Goal: Navigation & Orientation: Find specific page/section

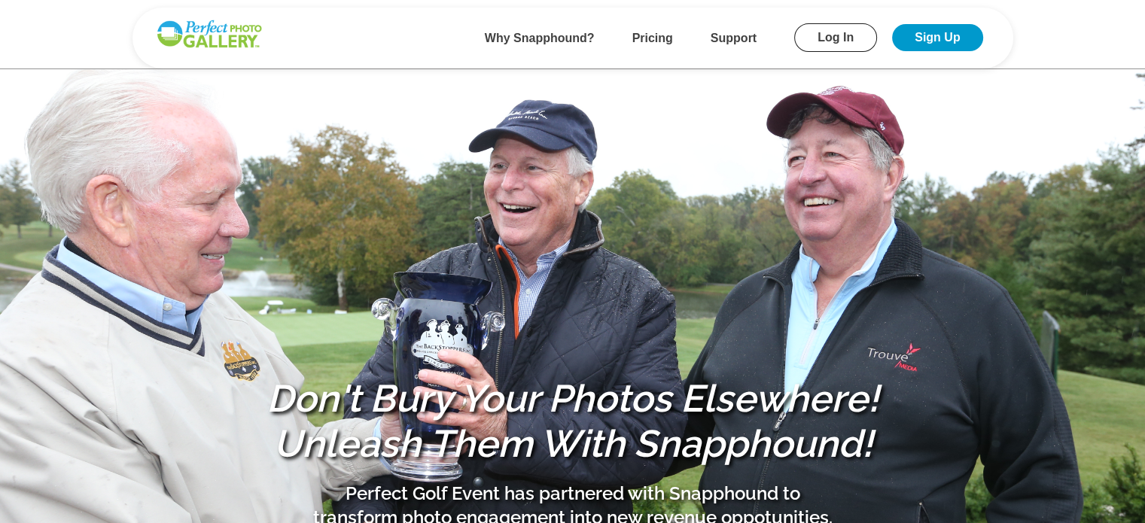
click at [831, 44] on link "Log In" at bounding box center [835, 37] width 83 height 29
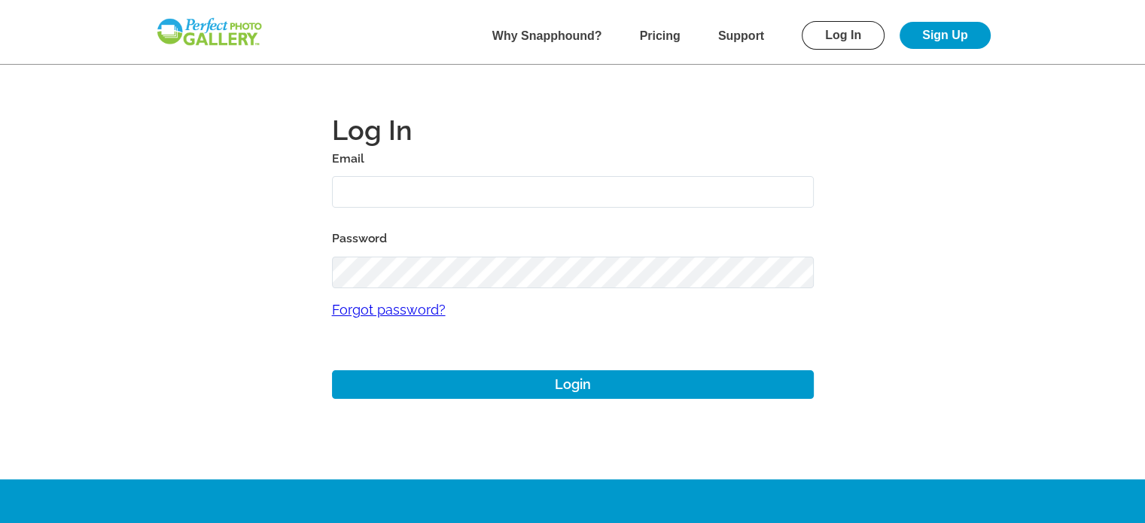
click at [461, 189] on input "text" at bounding box center [573, 192] width 482 height 32
type input "[EMAIL_ADDRESS][DOMAIN_NAME]"
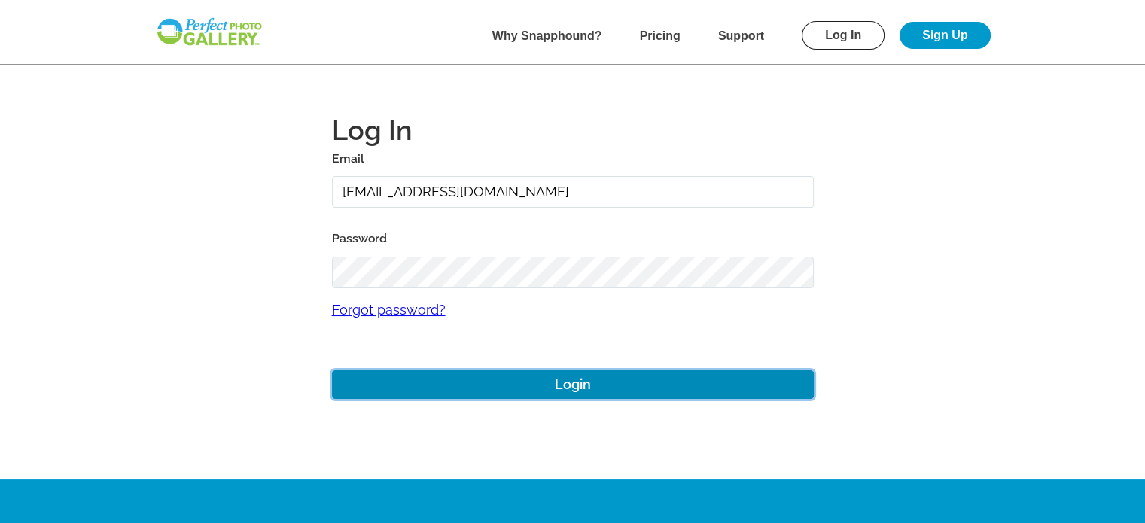
click at [593, 386] on button "Login" at bounding box center [573, 384] width 482 height 29
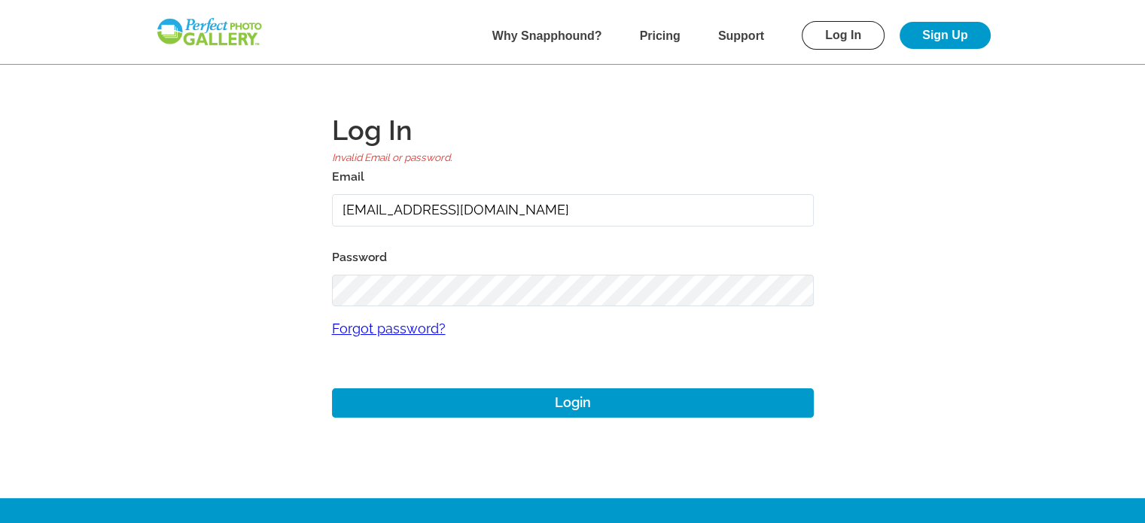
click at [651, 38] on b "Pricing" at bounding box center [660, 35] width 41 height 13
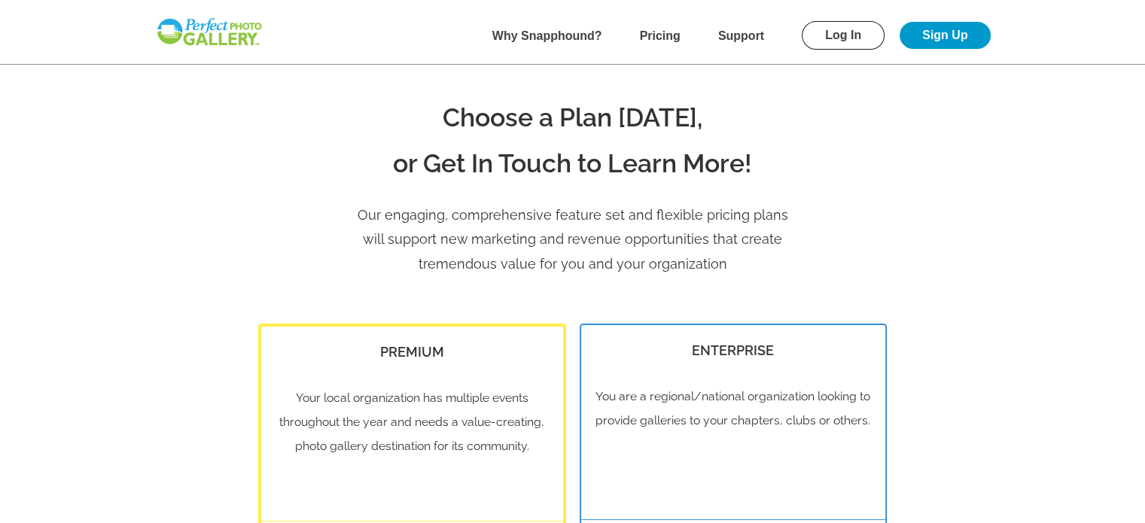
click at [539, 33] on b "Why Snapphound?" at bounding box center [547, 35] width 110 height 13
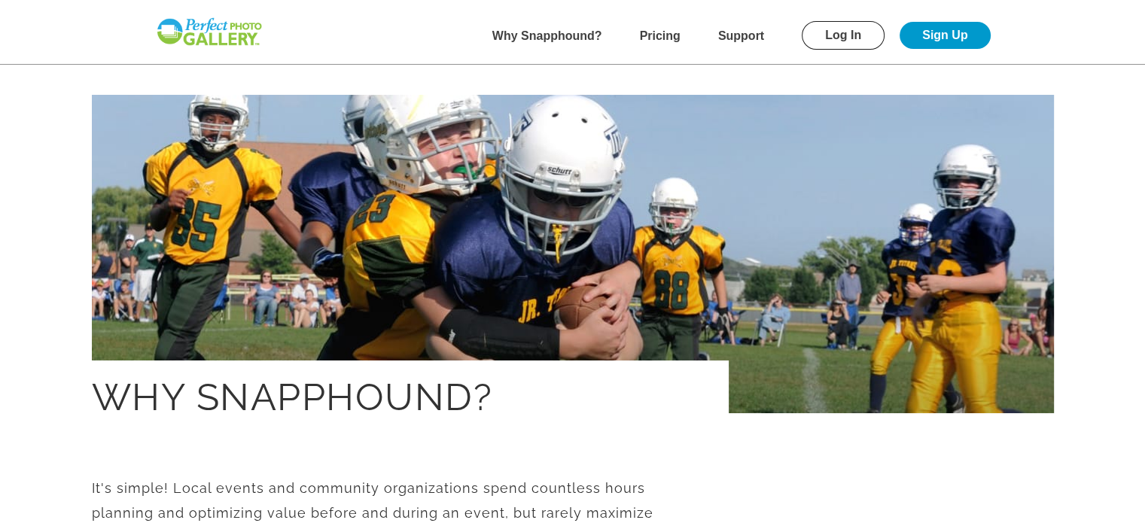
click at [937, 32] on link "Sign Up" at bounding box center [945, 35] width 90 height 27
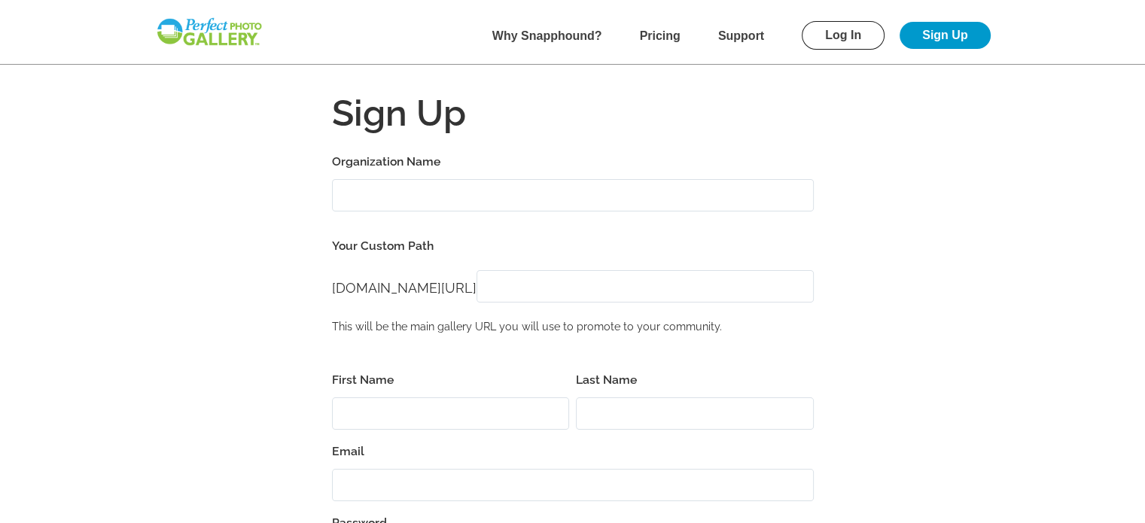
click at [660, 35] on b "Pricing" at bounding box center [660, 35] width 41 height 13
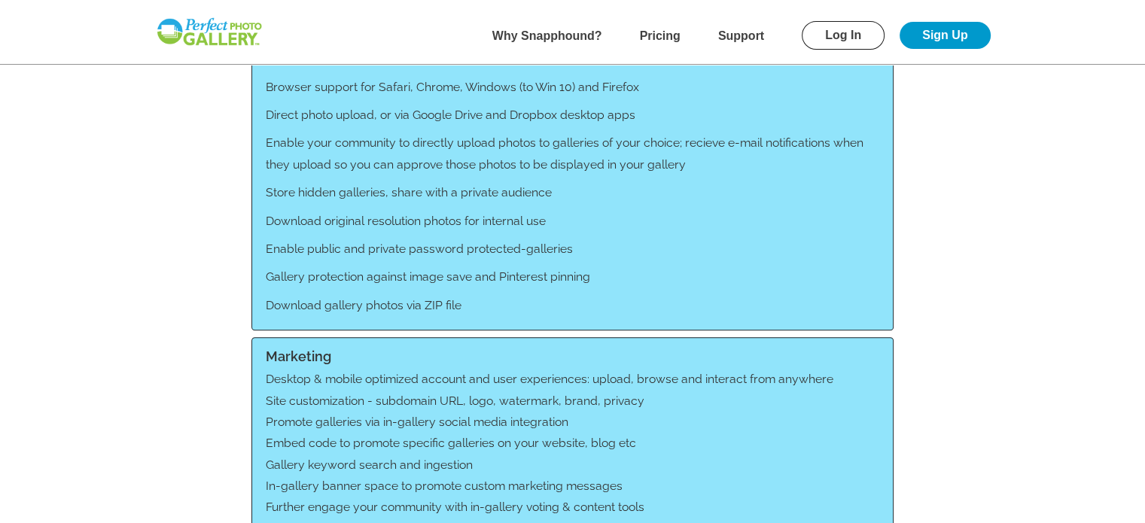
scroll to position [1129, 0]
